Goal: Find specific page/section: Find specific page/section

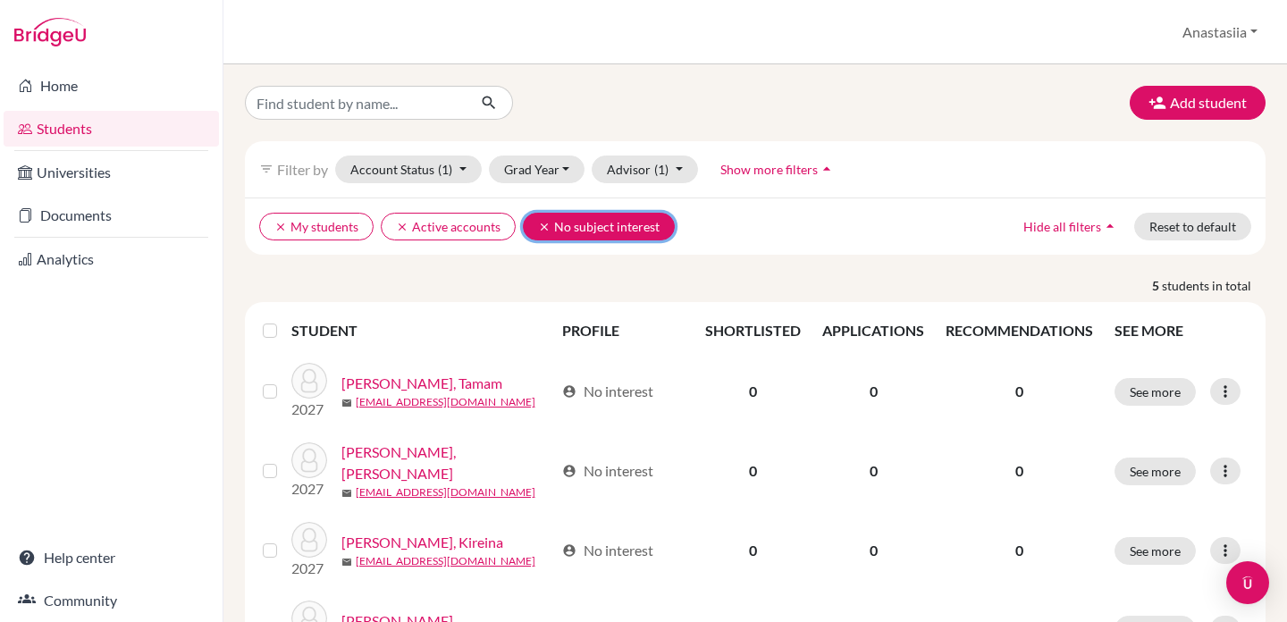
click at [538, 222] on icon "clear" at bounding box center [544, 227] width 13 height 13
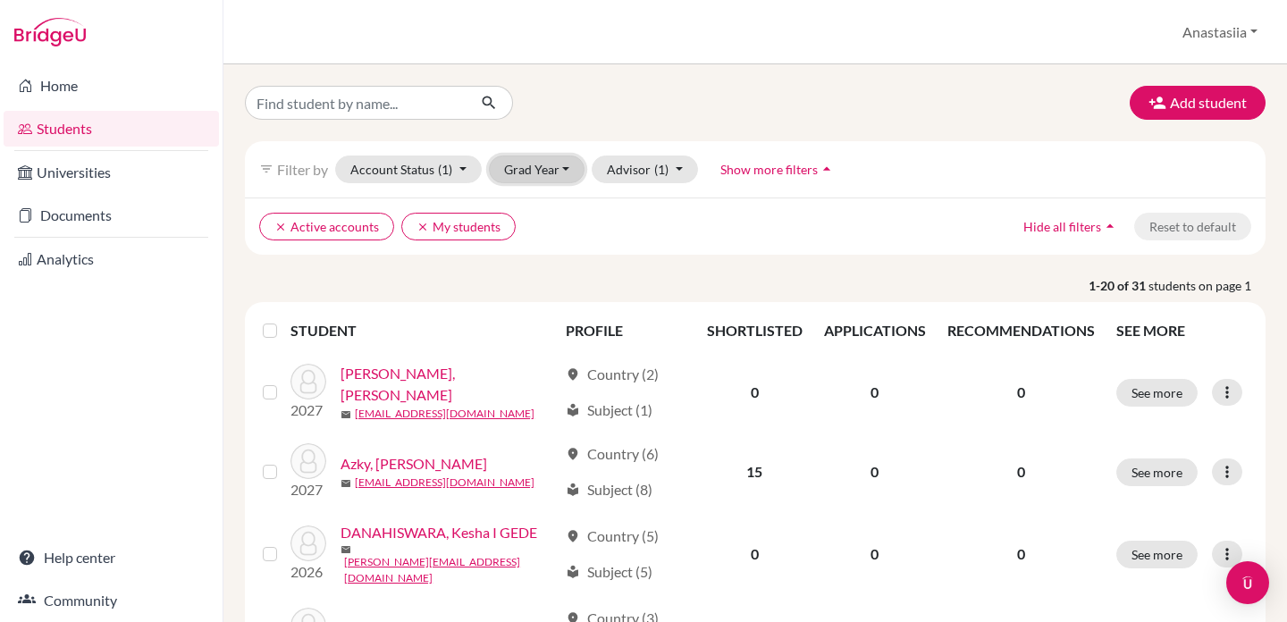
click at [553, 165] on button "Grad Year" at bounding box center [537, 169] width 97 height 28
click at [546, 233] on div "2026" at bounding box center [542, 235] width 63 height 21
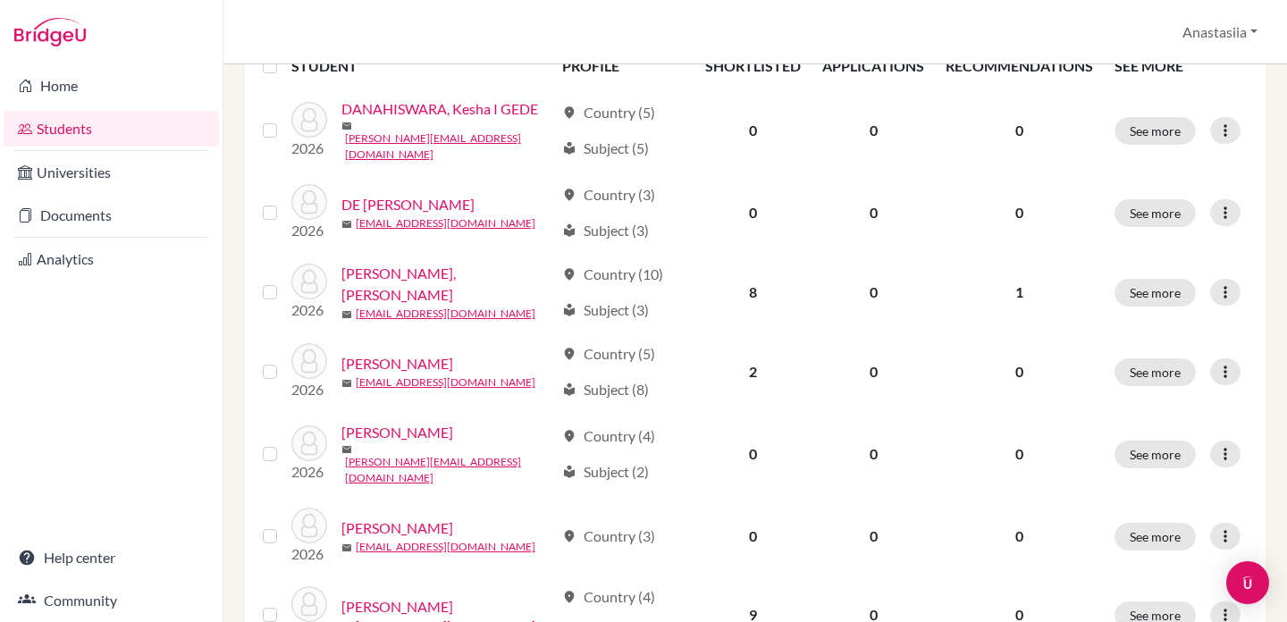
scroll to position [297, 0]
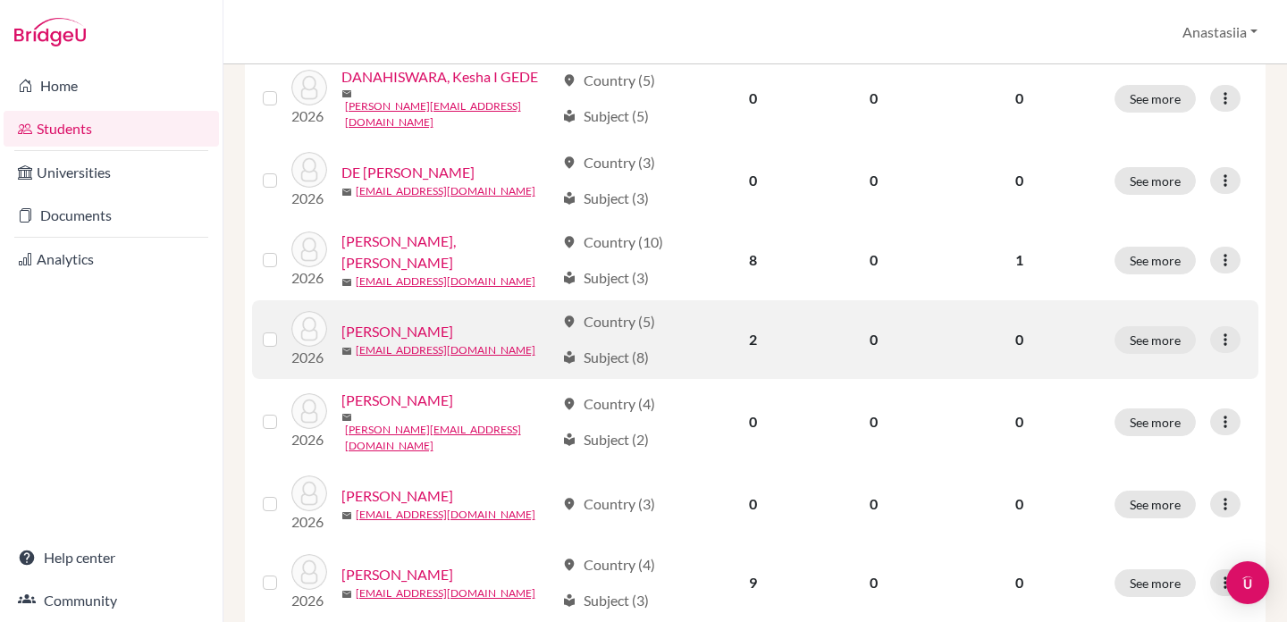
click at [440, 321] on link "[PERSON_NAME]" at bounding box center [397, 331] width 112 height 21
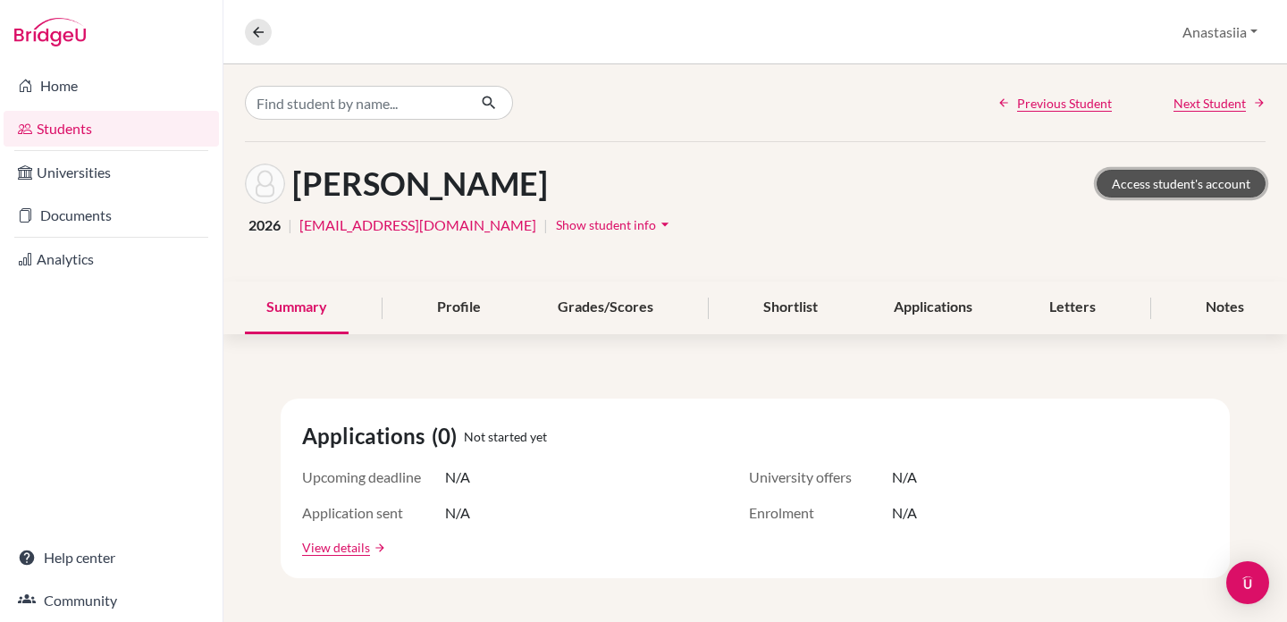
click at [1196, 180] on link "Access student's account" at bounding box center [1180, 184] width 169 height 28
